Goal: Task Accomplishment & Management: Use online tool/utility

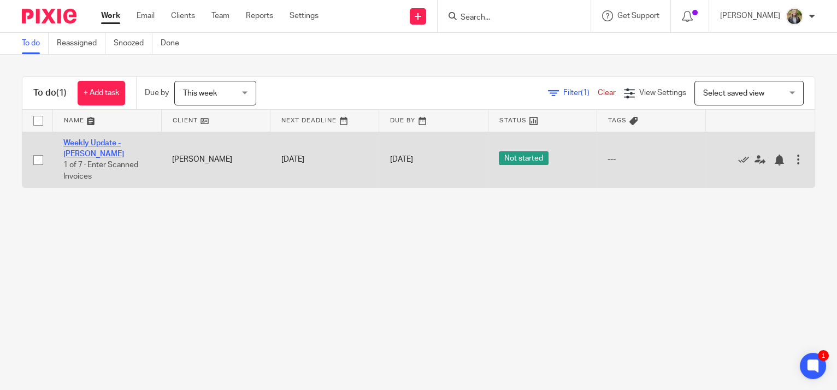
click at [71, 143] on link "Weekly Update - [PERSON_NAME]" at bounding box center [93, 148] width 61 height 19
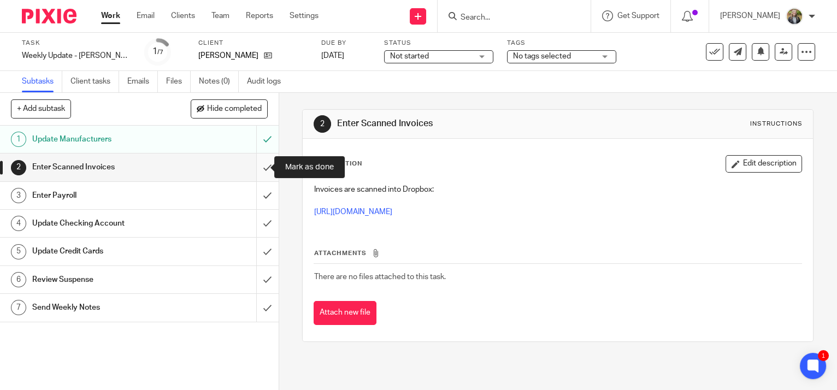
click at [259, 166] on input "submit" at bounding box center [139, 167] width 279 height 27
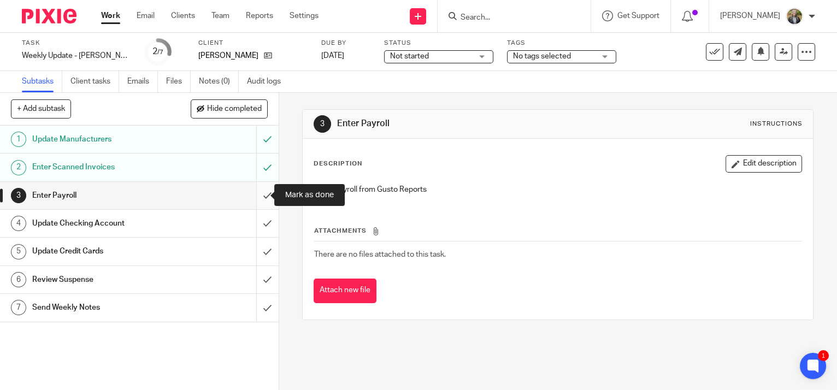
click at [259, 196] on input "submit" at bounding box center [139, 195] width 279 height 27
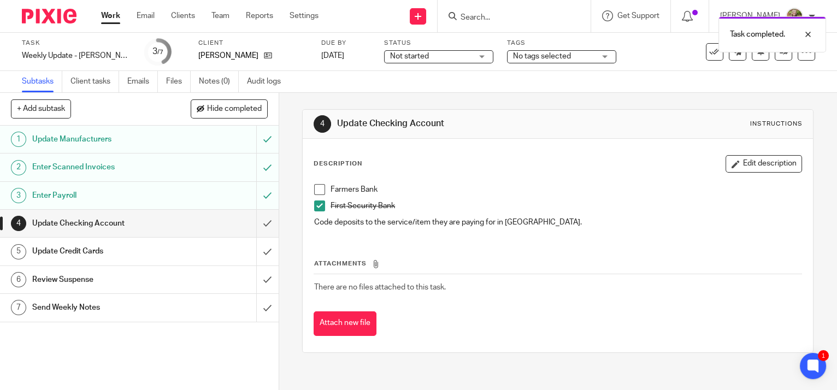
click at [320, 187] on span at bounding box center [319, 189] width 11 height 11
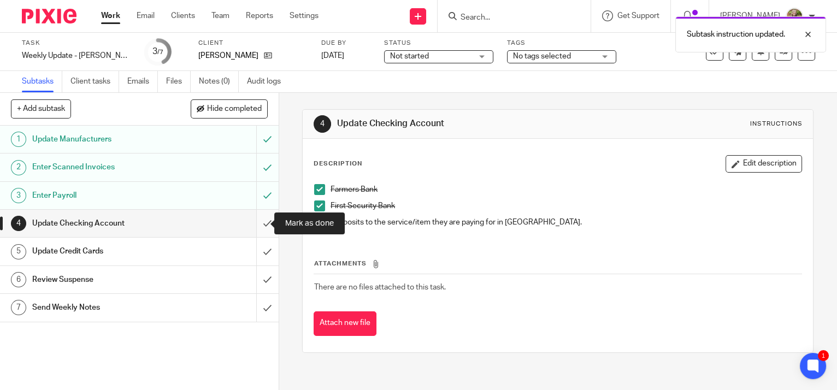
click at [261, 220] on input "submit" at bounding box center [139, 223] width 279 height 27
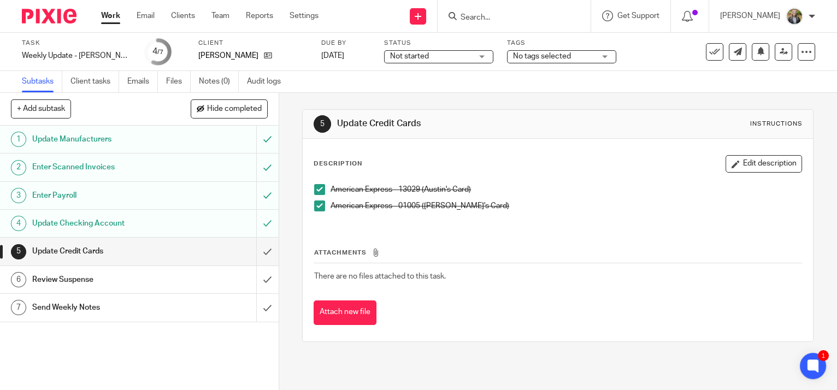
click at [131, 253] on h1 "Update Credit Cards" at bounding box center [103, 251] width 142 height 16
click at [258, 253] on input "submit" at bounding box center [139, 251] width 279 height 27
